Goal: Information Seeking & Learning: Learn about a topic

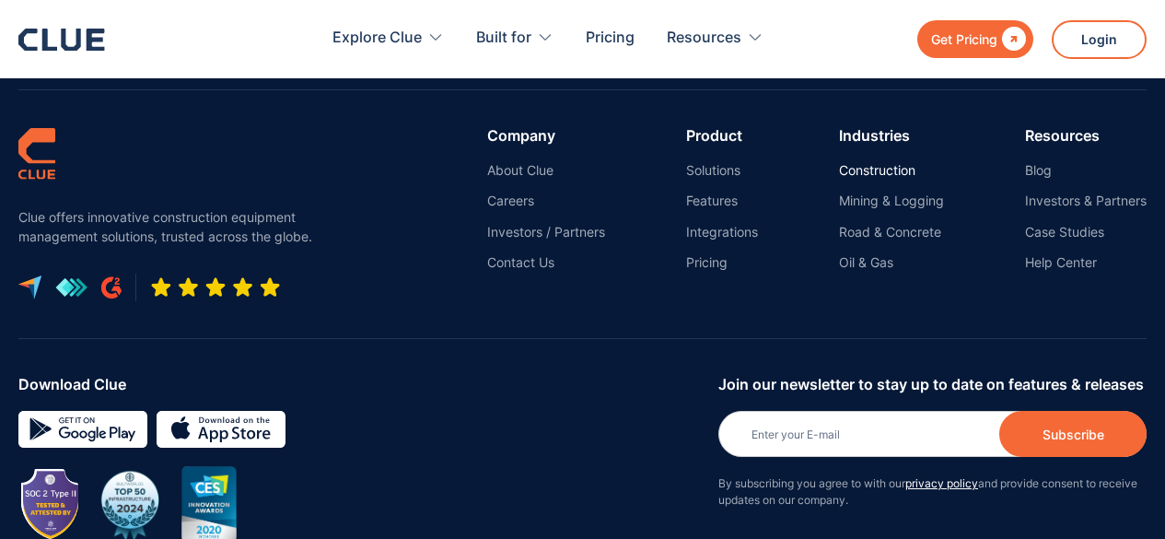
scroll to position [8484, 0]
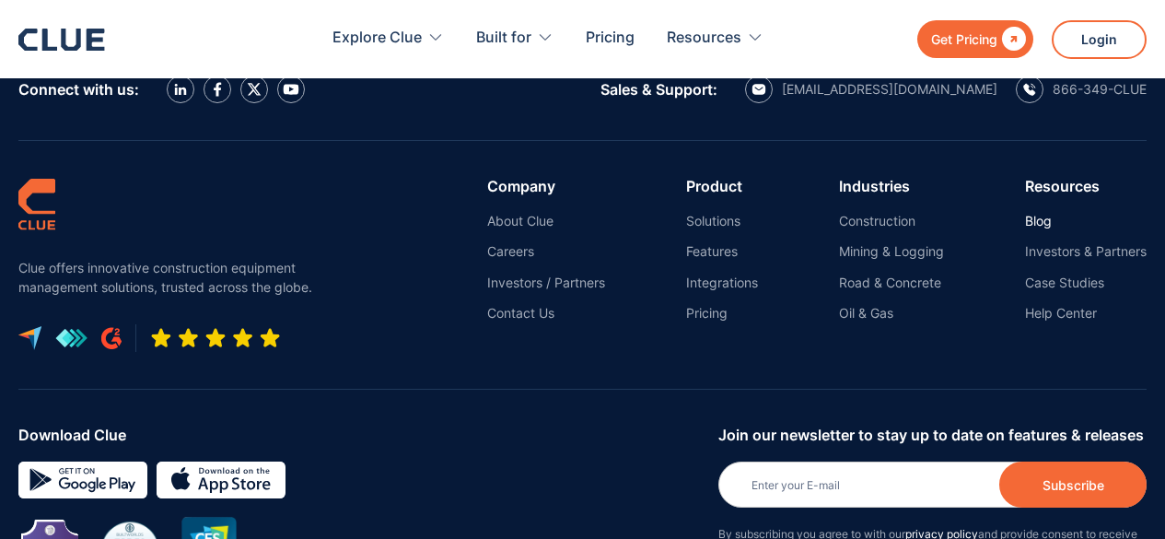
click at [1039, 227] on link "Blog" at bounding box center [1086, 221] width 122 height 17
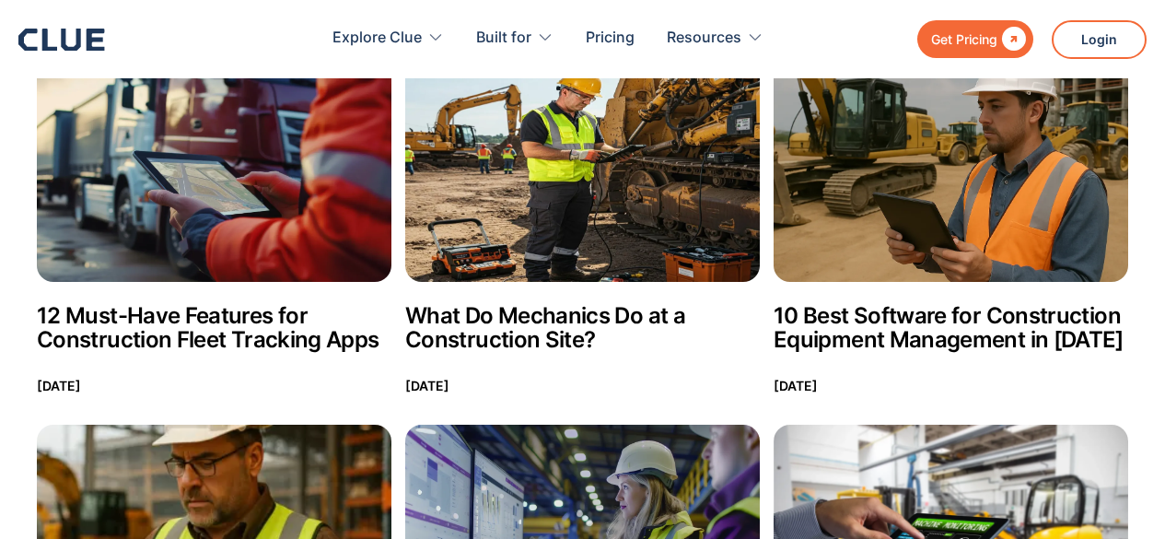
scroll to position [6190, 0]
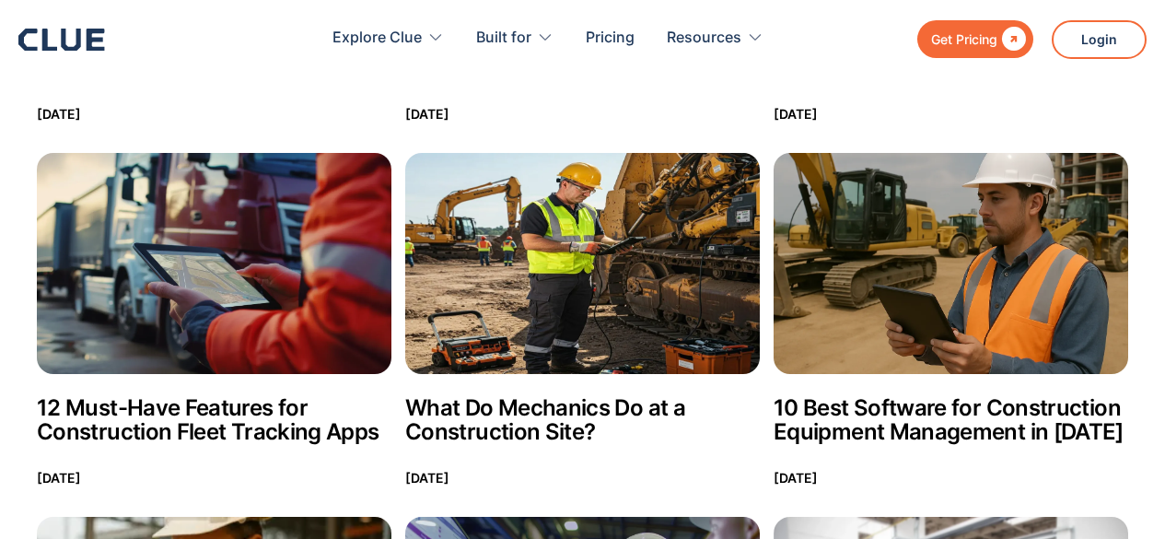
click at [894, 305] on img at bounding box center [951, 263] width 355 height 221
click at [899, 396] on h2 "10 Best Software for Construction Equipment Management in [DATE]" at bounding box center [951, 420] width 355 height 48
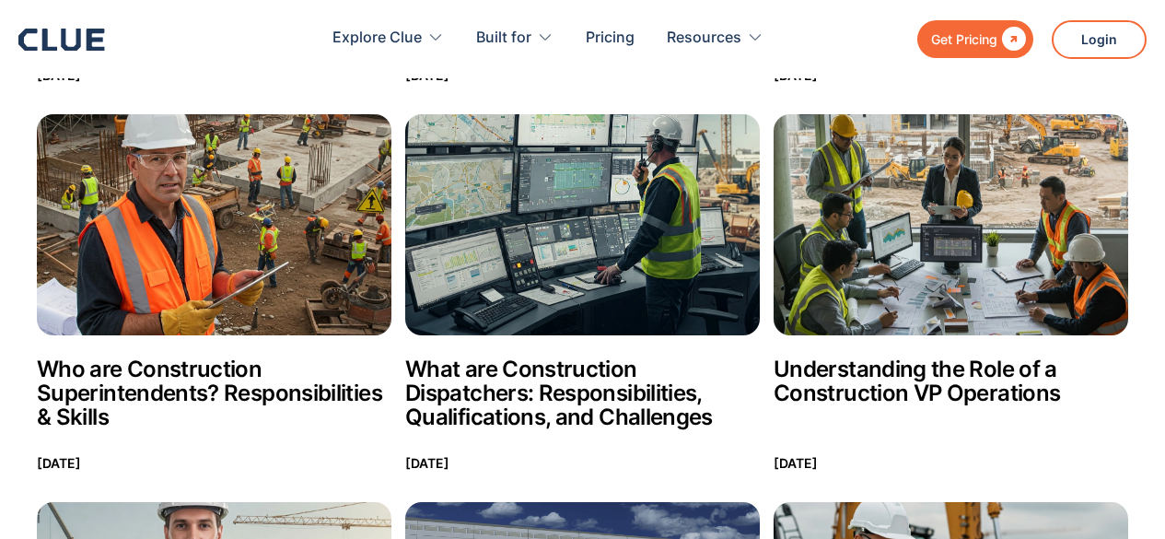
scroll to position [5236, 0]
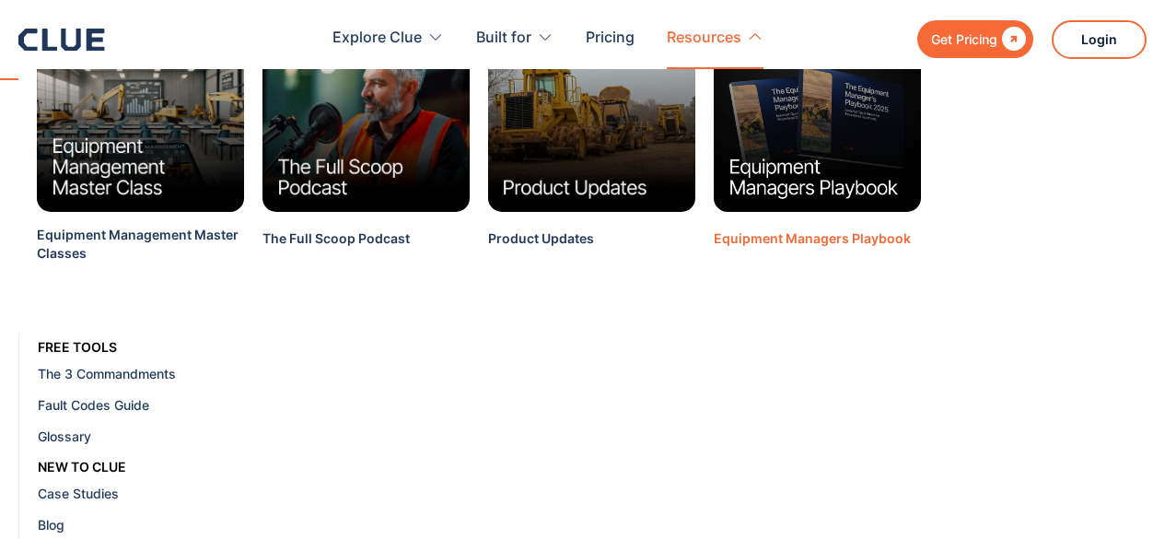
scroll to position [56, 0]
